Goal: Find specific page/section: Find specific page/section

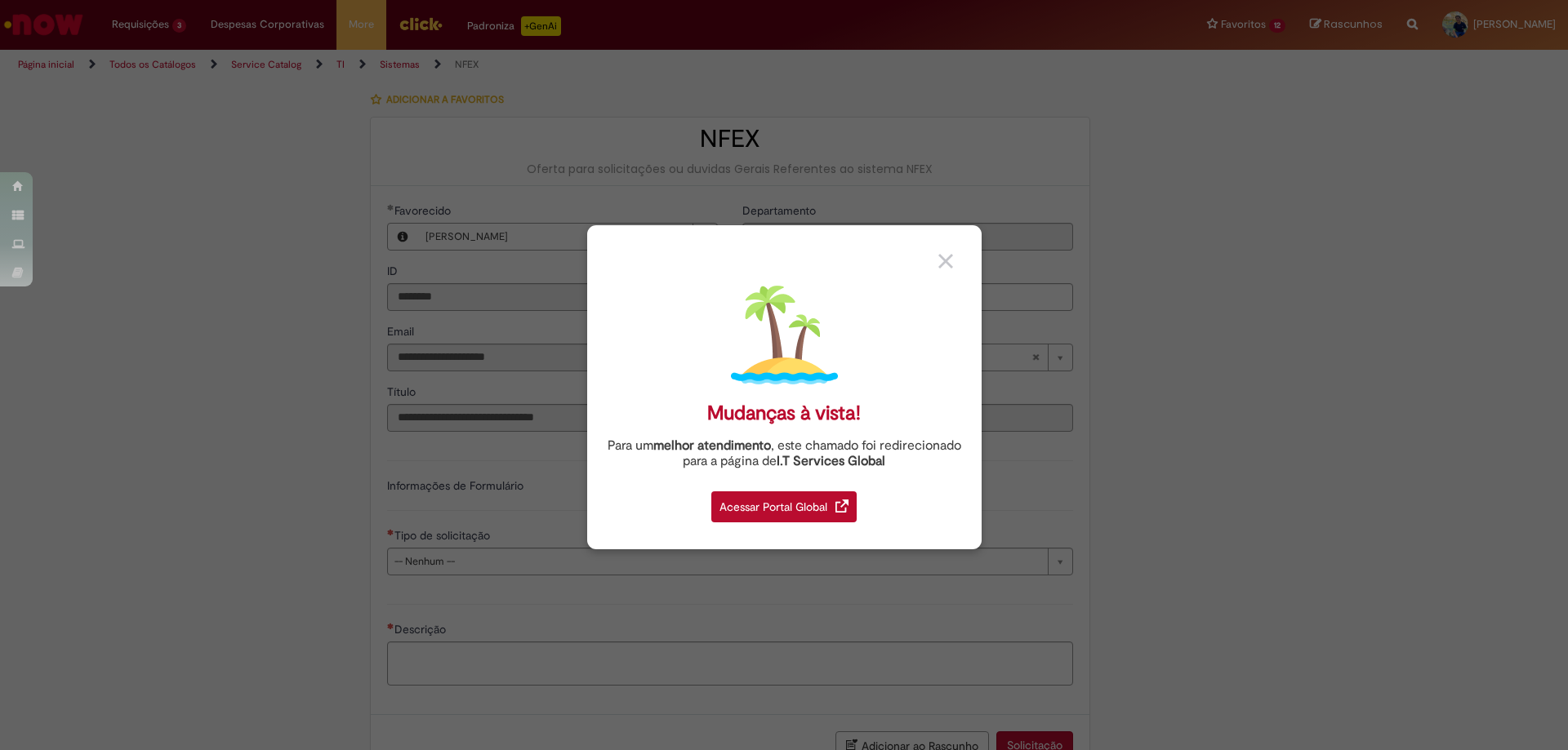
click at [774, 509] on div "Acessar Portal Global" at bounding box center [783, 507] width 145 height 31
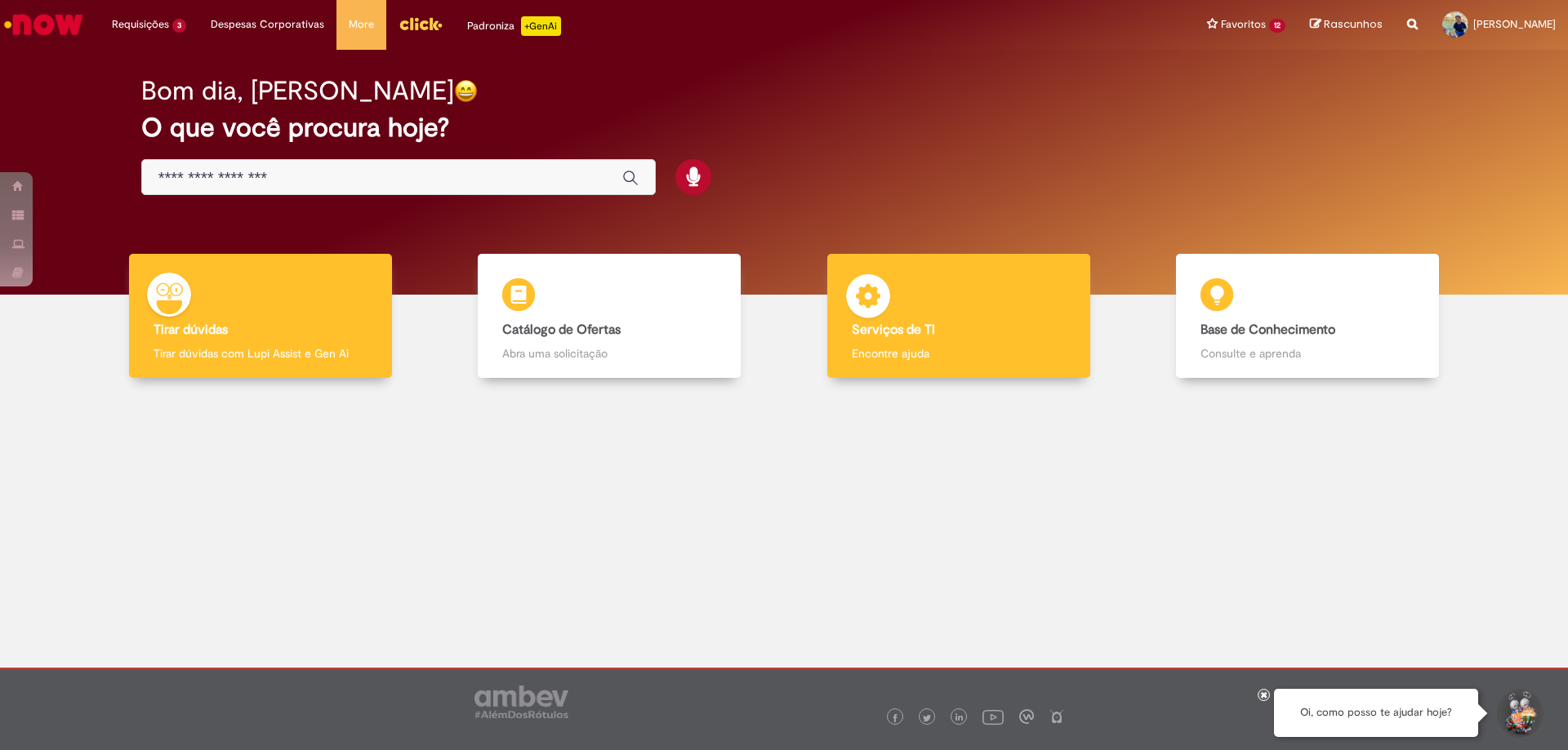
click at [919, 336] on b "Serviços de TI" at bounding box center [894, 329] width 84 height 16
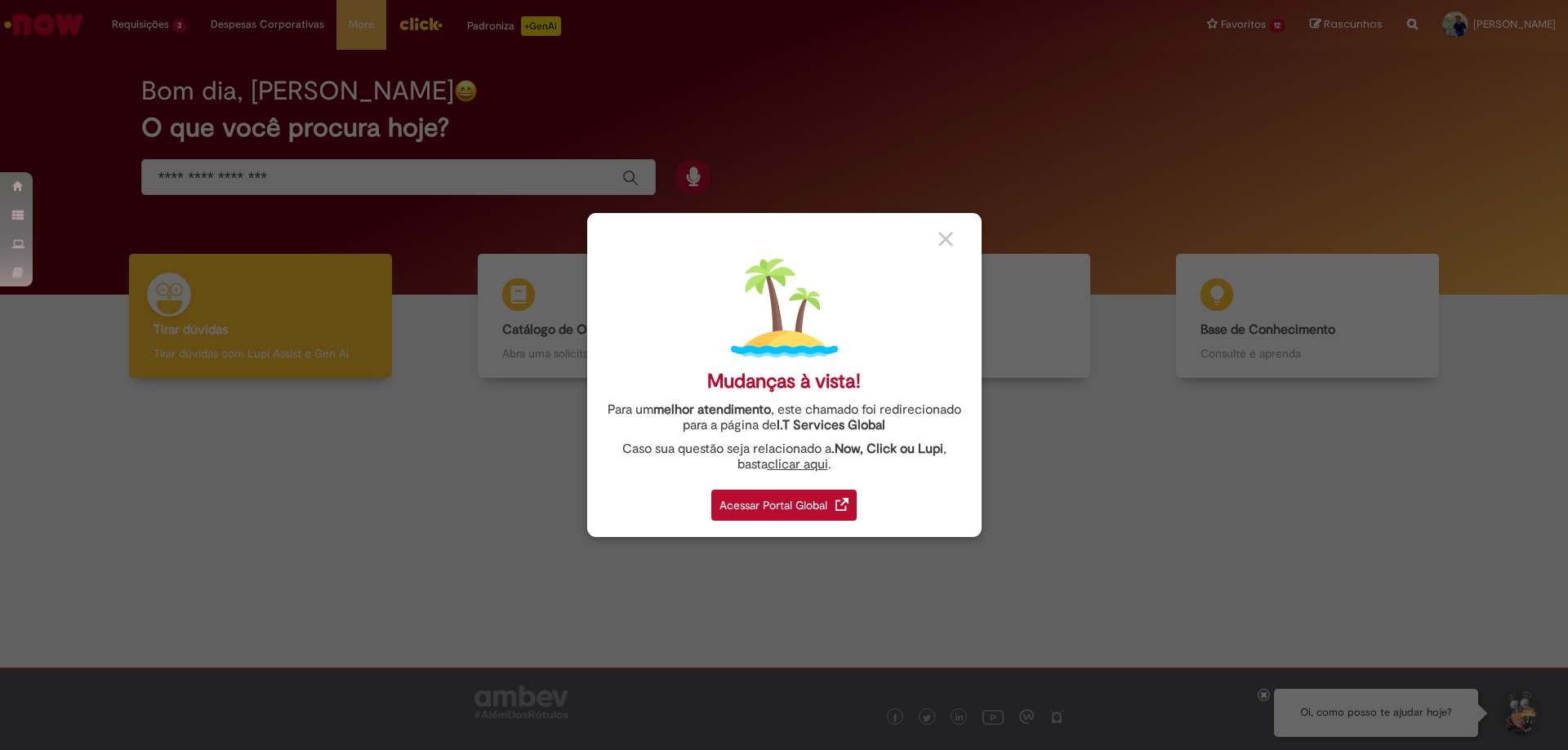
click at [800, 504] on div "Acessar Portal Global" at bounding box center [783, 505] width 145 height 31
